Goal: Use online tool/utility

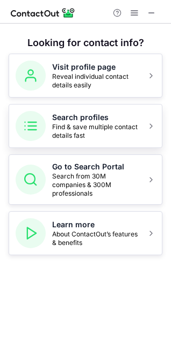
click at [46, 120] on button "Search profiles Find & save multiple contact details fast" at bounding box center [85, 126] width 153 height 44
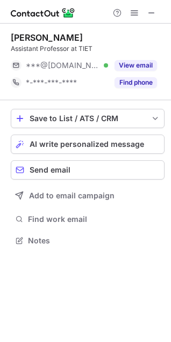
scroll to position [5, 5]
